Goal: Information Seeking & Learning: Learn about a topic

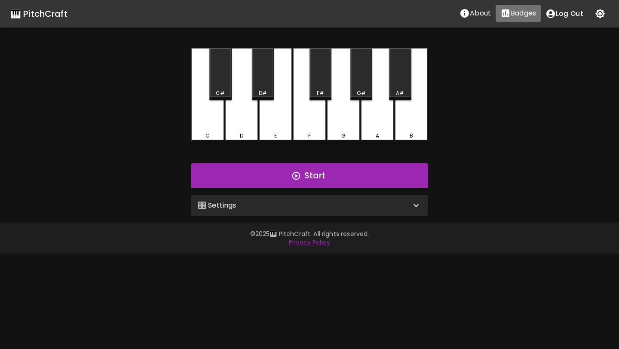
click at [507, 11] on icon "Stats" at bounding box center [505, 13] width 8 height 8
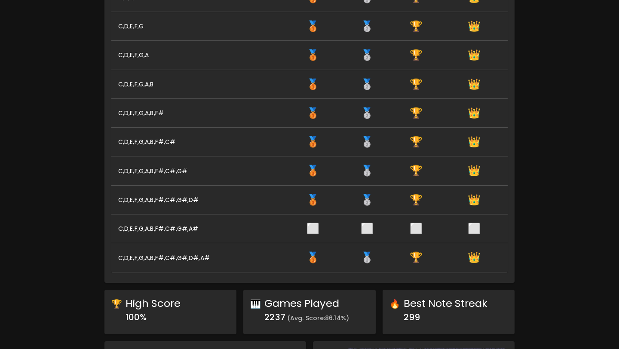
scroll to position [200, 0]
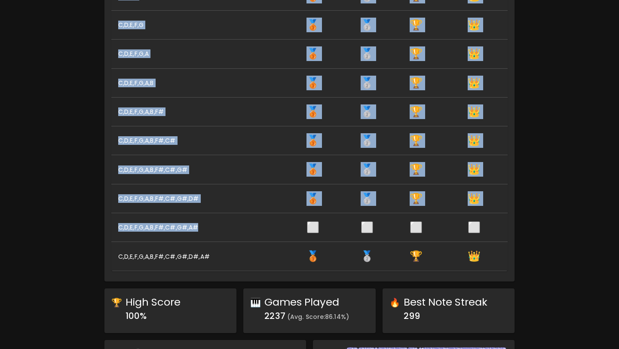
drag, startPoint x: 201, startPoint y: 230, endPoint x: 110, endPoint y: 230, distance: 91.9
click at [110, 230] on div "Badges Earn badges by completing quizes. Answer more questions correctly to ear…" at bounding box center [309, 64] width 410 height 433
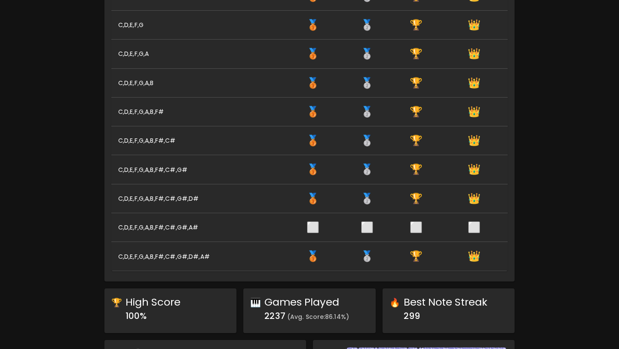
click at [132, 223] on th "C,D,E,F,G,A,B,F#,C#,G#,A#" at bounding box center [197, 227] width 172 height 29
drag, startPoint x: 196, startPoint y: 230, endPoint x: 119, endPoint y: 229, distance: 77.3
click at [119, 229] on th "C,D,E,F,G,A,B,F#,C#,G#,A#" at bounding box center [197, 227] width 172 height 29
drag, startPoint x: 119, startPoint y: 229, endPoint x: 208, endPoint y: 227, distance: 88.9
click at [208, 227] on th "C,D,E,F,G,A,B,F#,C#,G#,A#" at bounding box center [197, 227] width 172 height 29
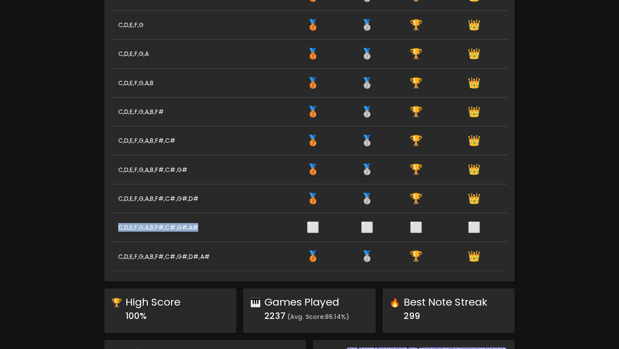
copy th "C,D,E,F,G,A,B,F#,C#,G#,A#"
